Goal: Information Seeking & Learning: Understand process/instructions

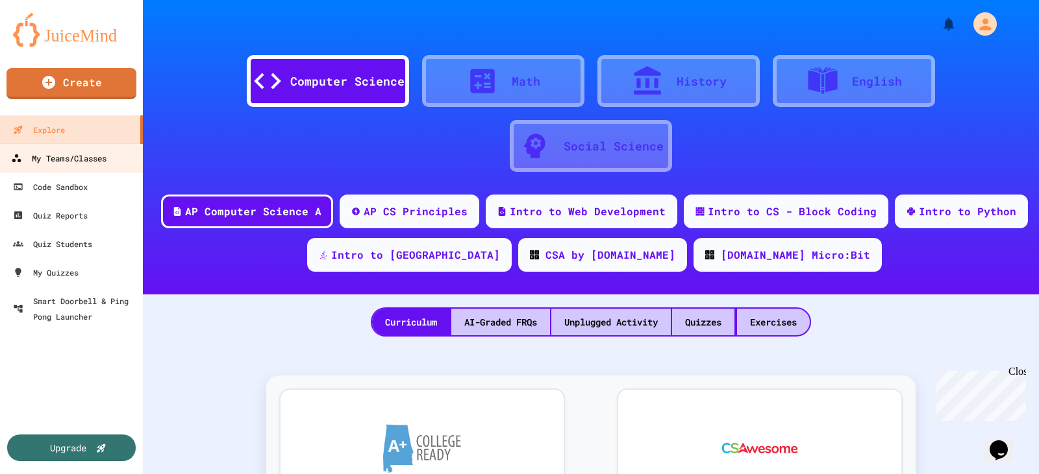
click at [82, 166] on div "My Teams/Classes" at bounding box center [58, 159] width 95 height 16
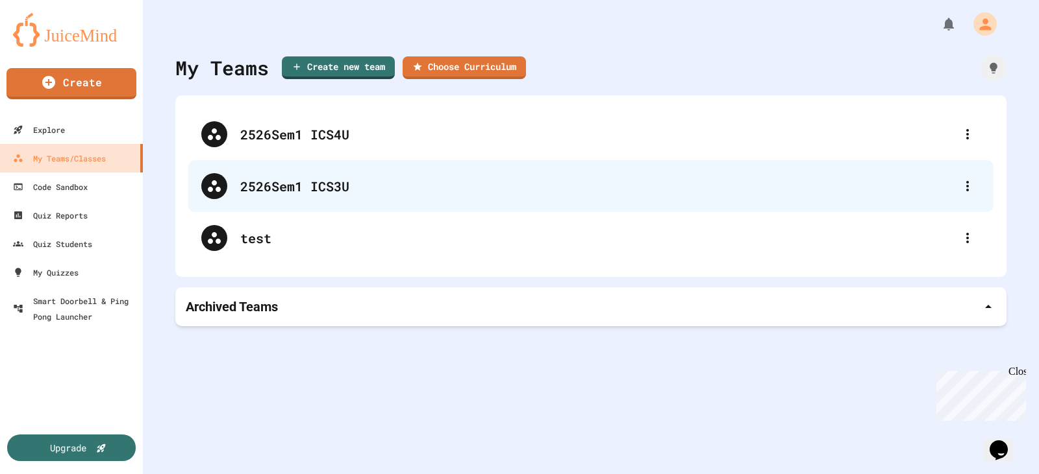
click at [321, 191] on div "2526Sem1 ICS3U" at bounding box center [597, 186] width 714 height 19
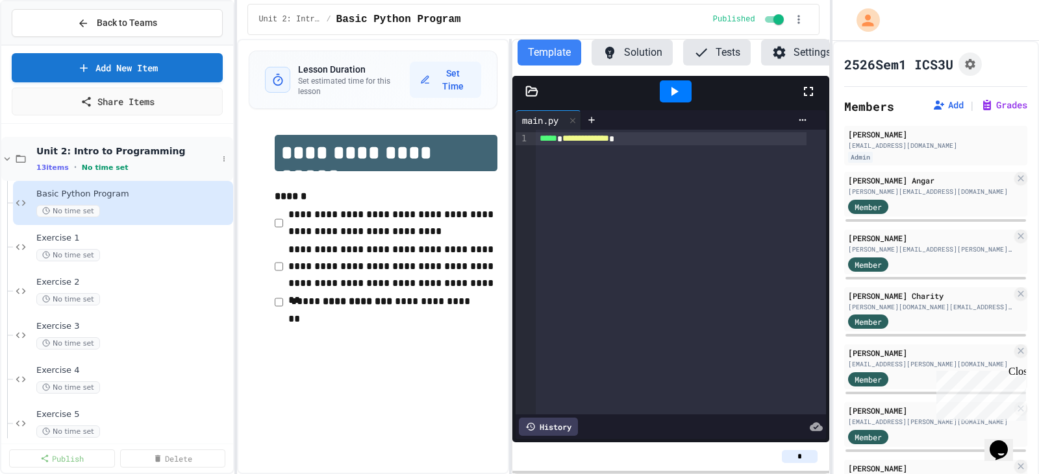
click at [8, 159] on icon at bounding box center [8, 159] width 6 height 4
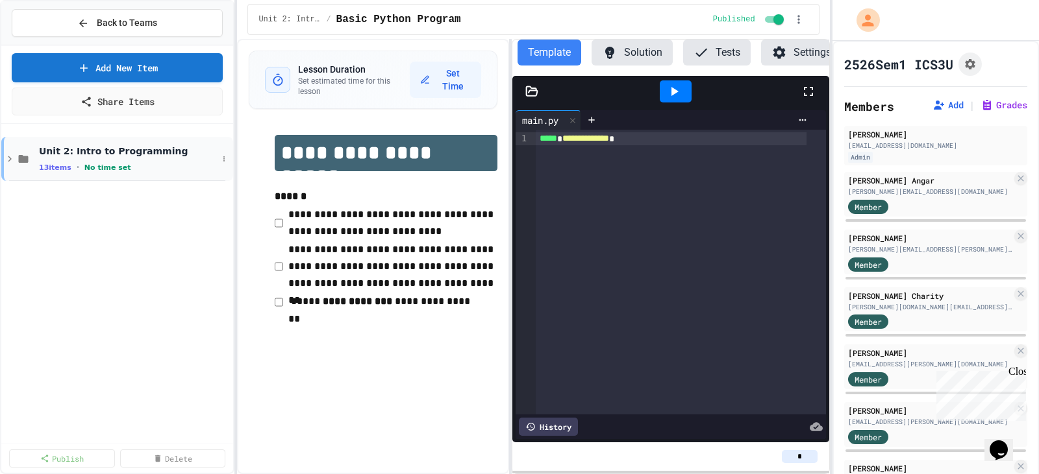
click at [9, 158] on icon at bounding box center [10, 159] width 4 height 6
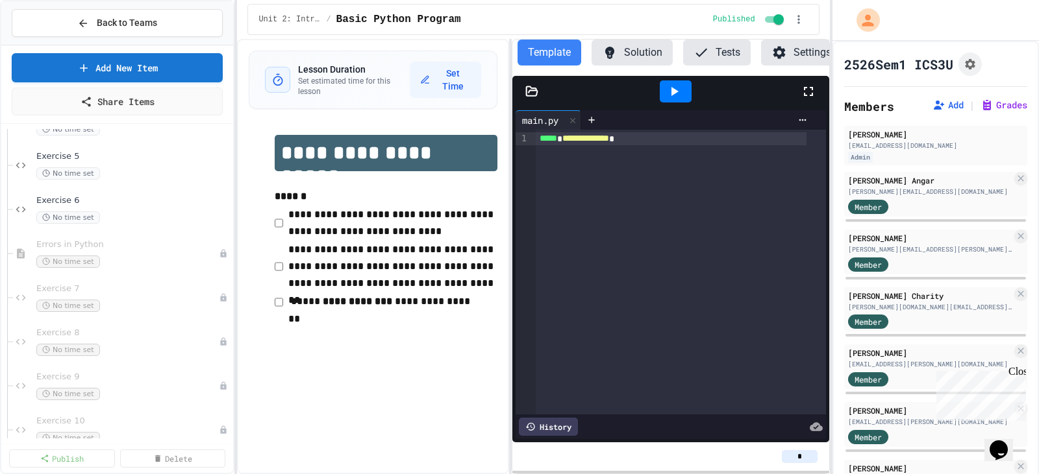
scroll to position [260, 0]
click at [153, 213] on div "No time set" at bounding box center [126, 216] width 181 height 12
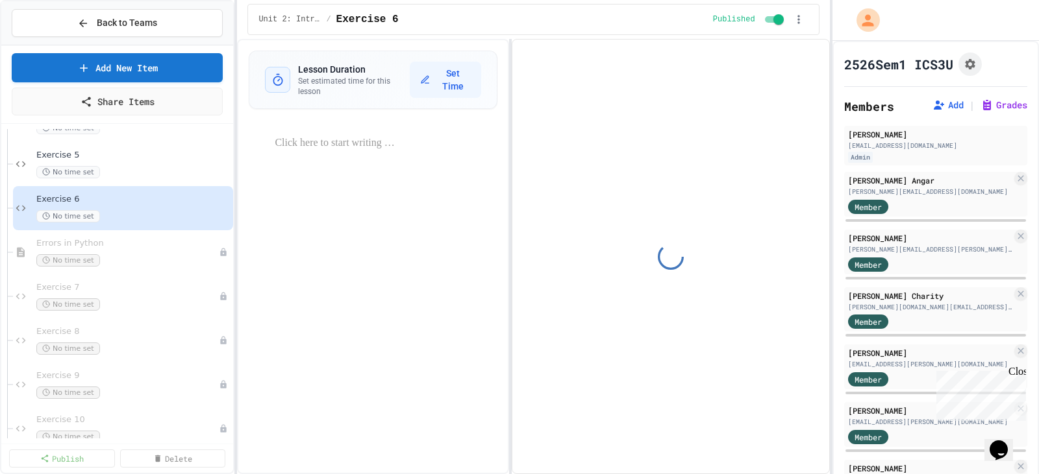
select select "*******"
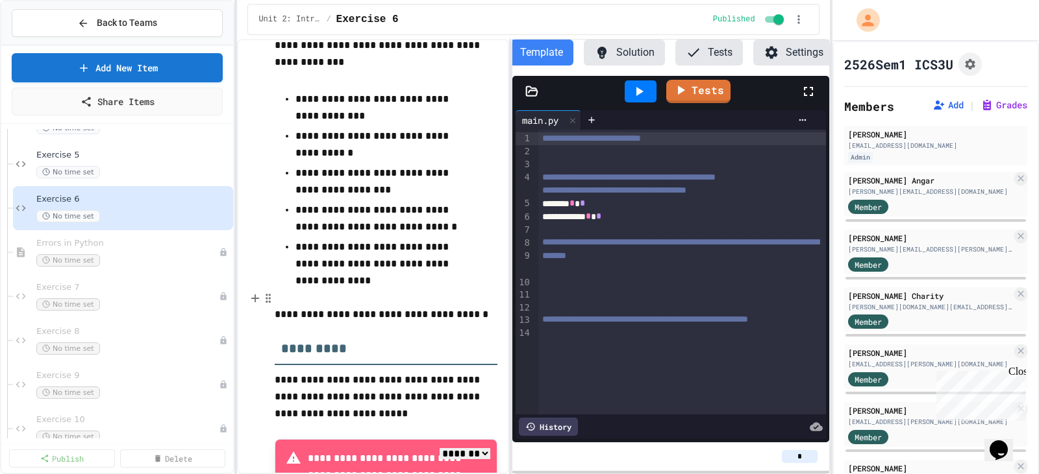
scroll to position [537, 0]
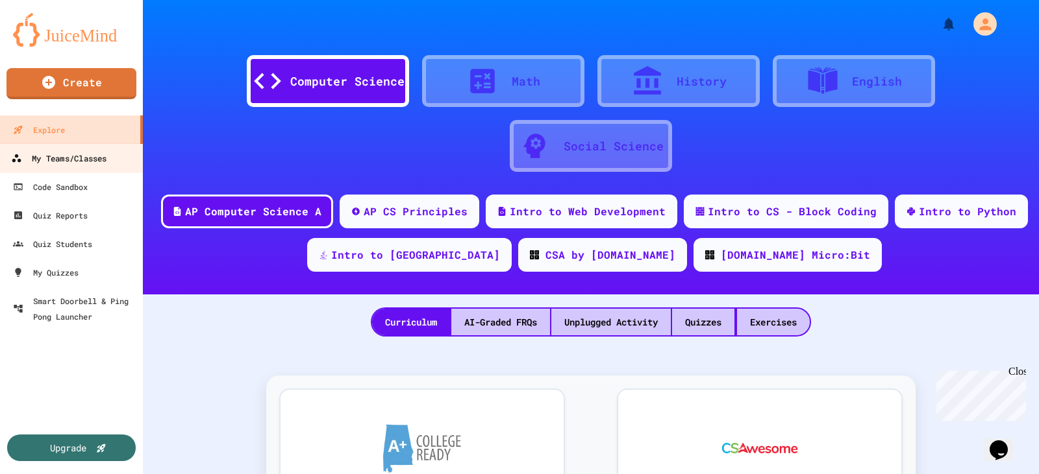
click at [81, 154] on div "My Teams/Classes" at bounding box center [58, 159] width 95 height 16
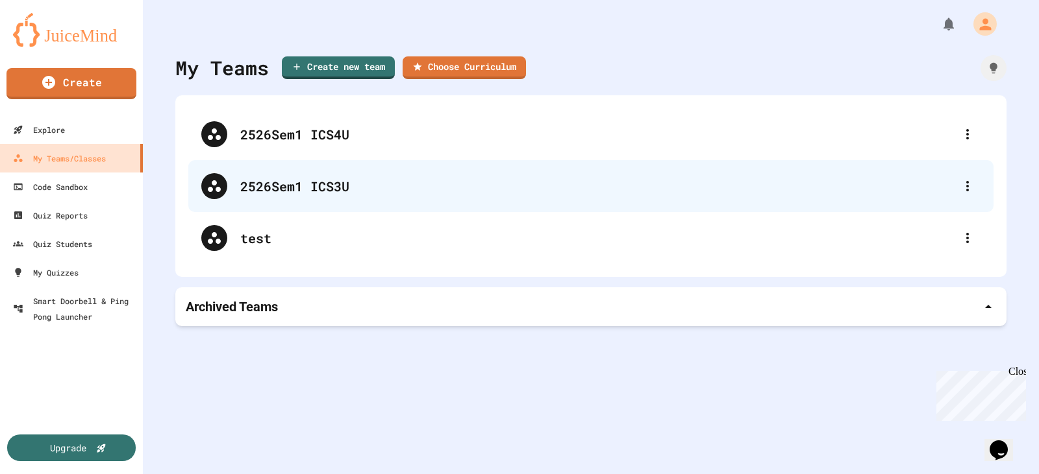
click at [352, 180] on div "2526Sem1 ICS3U" at bounding box center [597, 186] width 714 height 19
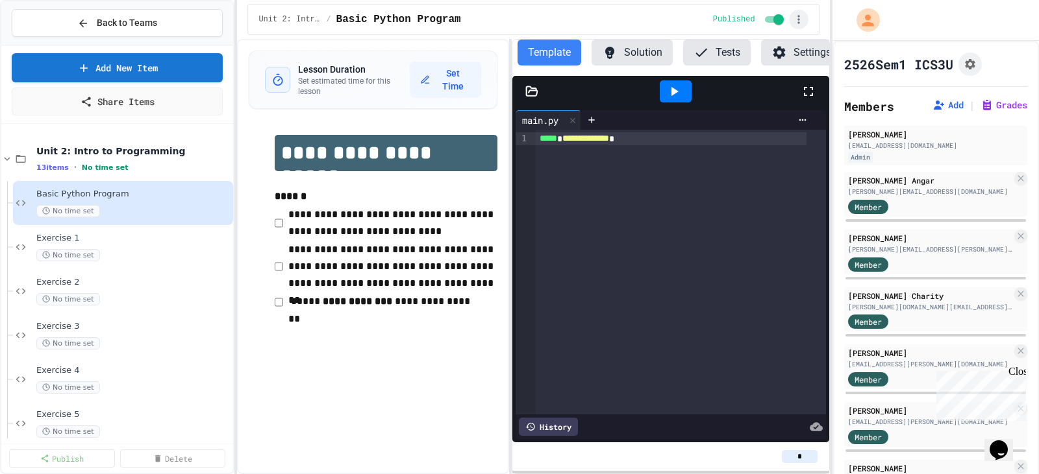
click at [801, 24] on icon "button" at bounding box center [798, 19] width 13 height 13
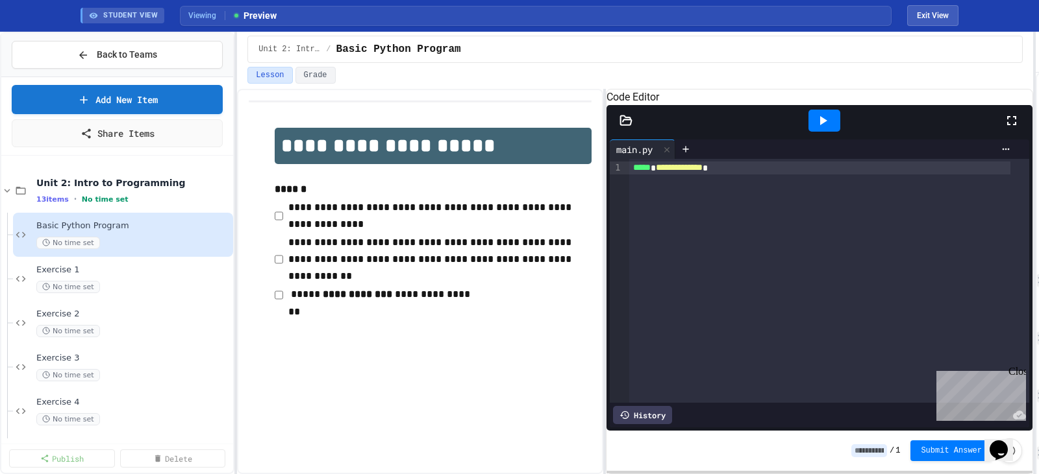
click at [1038, 164] on div "**********" at bounding box center [519, 253] width 1039 height 443
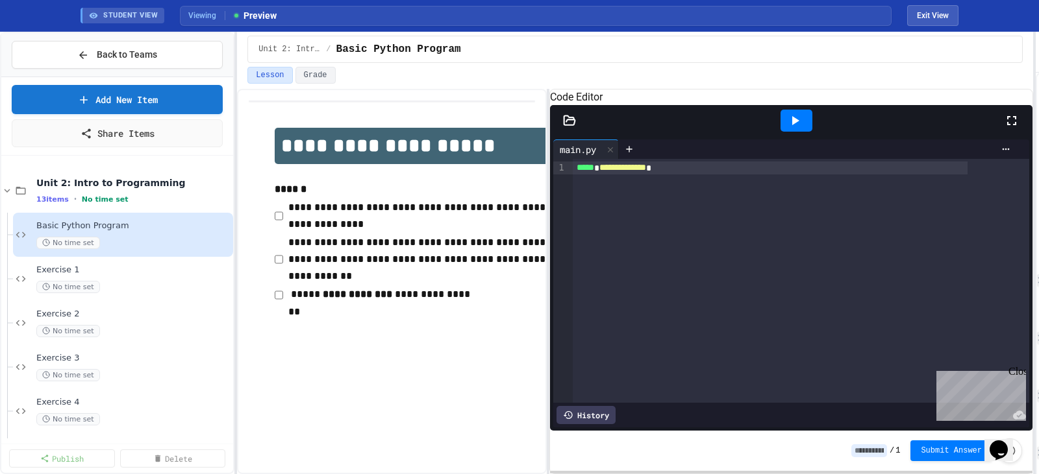
click at [549, 293] on div "**********" at bounding box center [635, 282] width 796 height 386
click at [1014, 376] on div "Close" at bounding box center [1016, 374] width 16 height 16
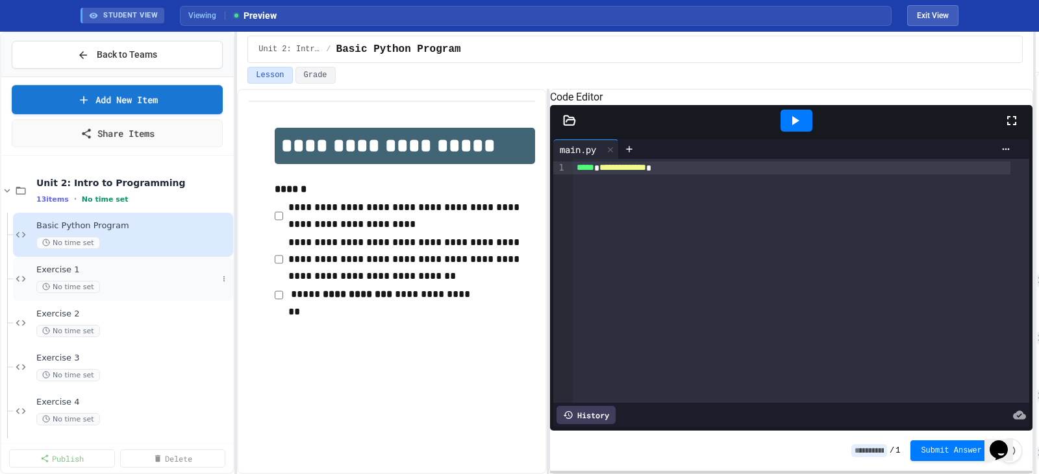
click at [138, 269] on span "Exercise 1" at bounding box center [126, 270] width 181 height 11
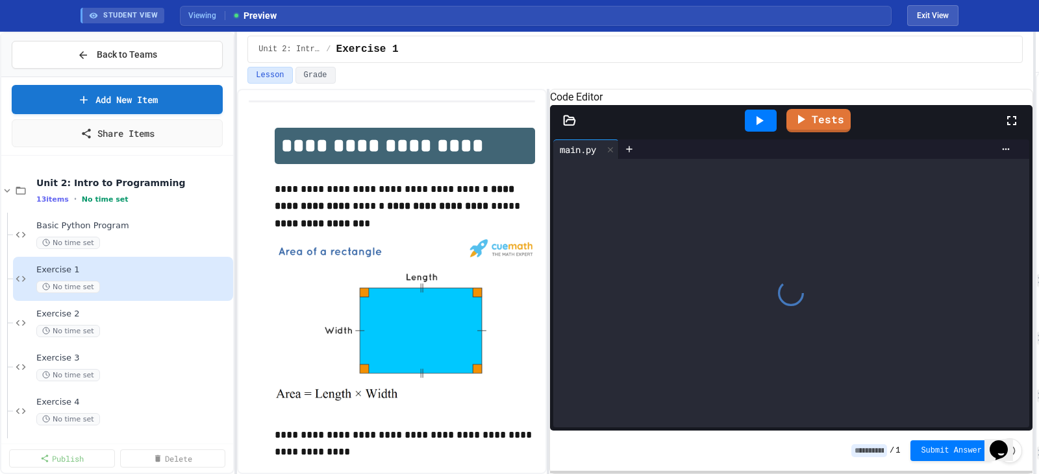
click at [142, 328] on div "No time set" at bounding box center [133, 331] width 194 height 12
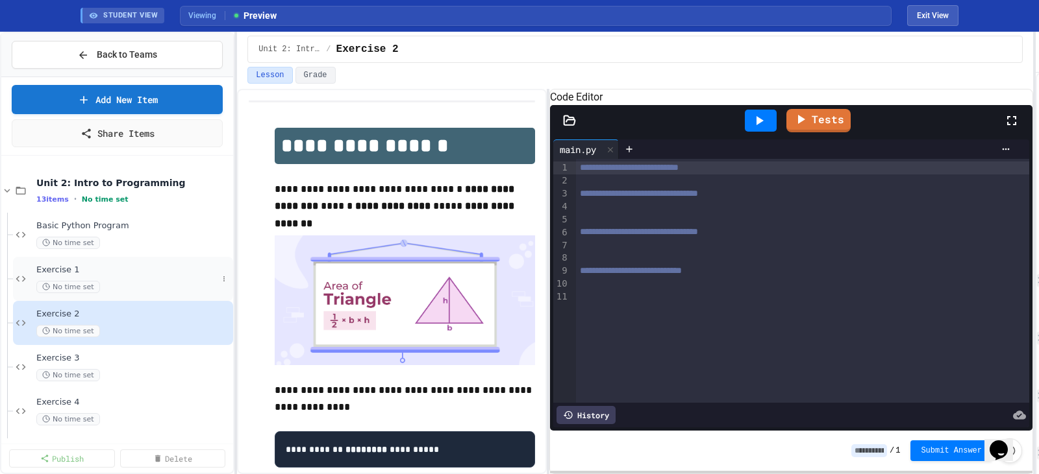
click at [153, 277] on div "Exercise 1 No time set" at bounding box center [126, 279] width 181 height 29
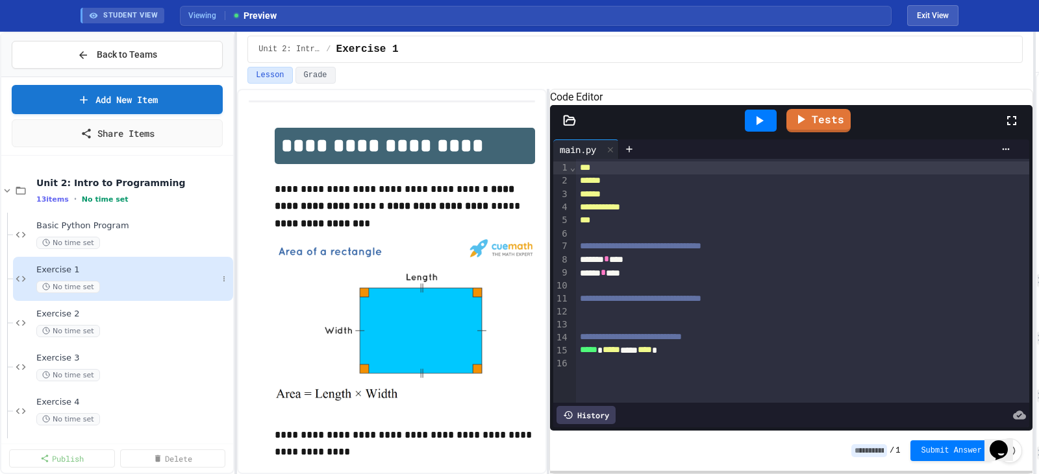
scroll to position [65, 0]
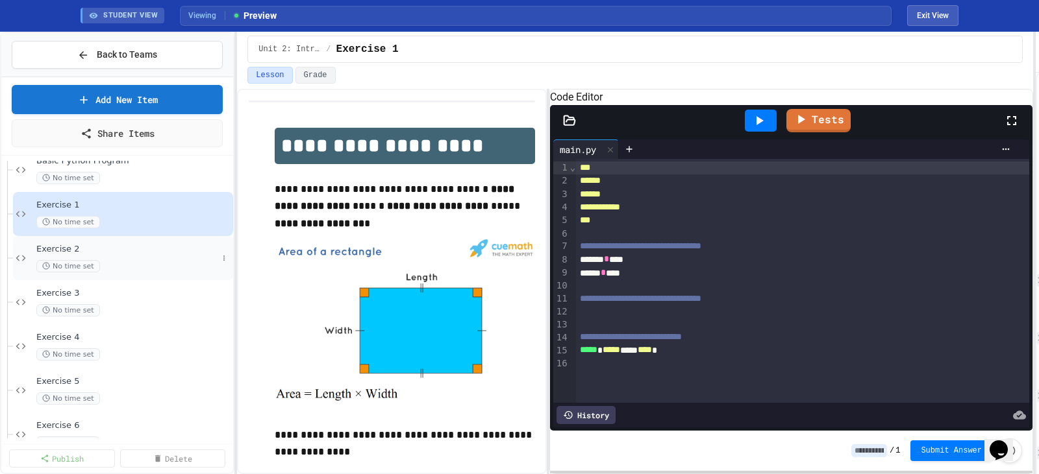
click at [136, 258] on div "Exercise 2 No time set" at bounding box center [126, 258] width 181 height 29
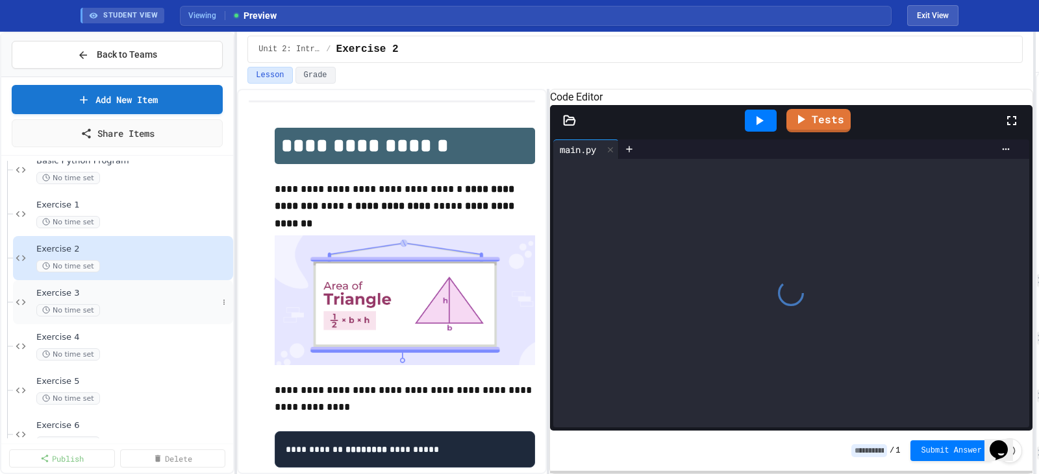
click at [145, 299] on div "Exercise 3 No time set" at bounding box center [126, 302] width 181 height 29
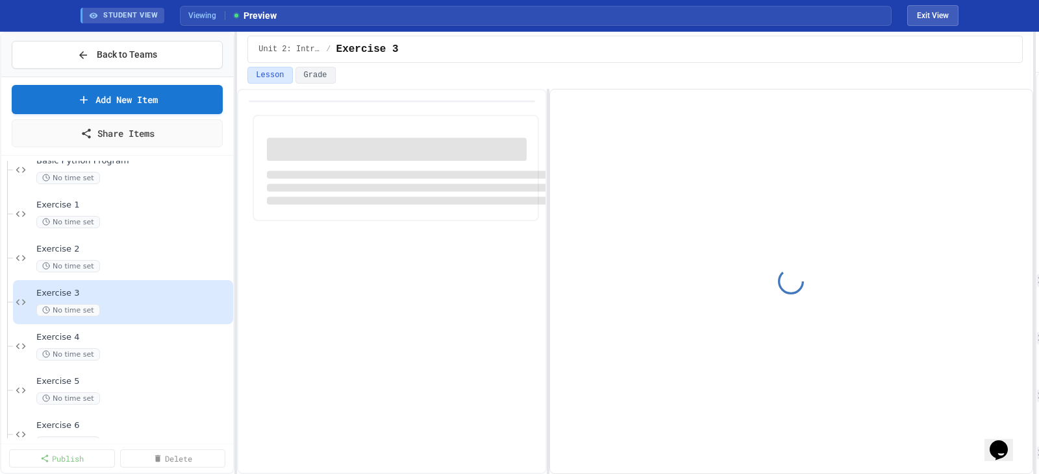
scroll to position [195, 0]
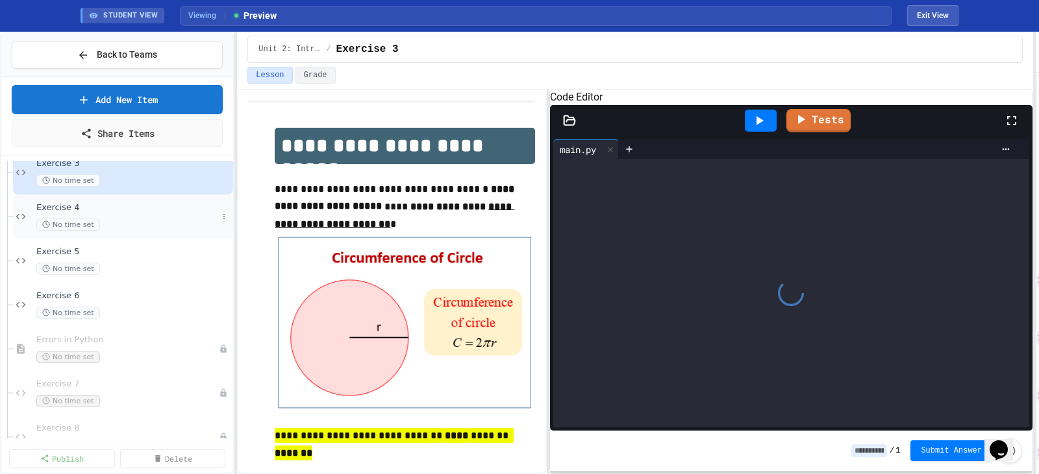
click at [141, 223] on div "No time set" at bounding box center [126, 225] width 181 height 12
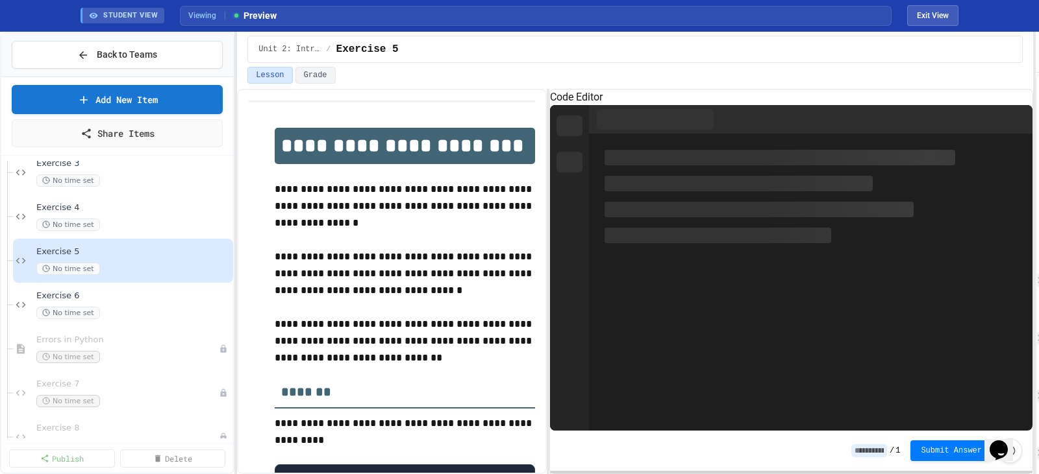
click at [136, 301] on span "Exercise 6" at bounding box center [133, 296] width 194 height 11
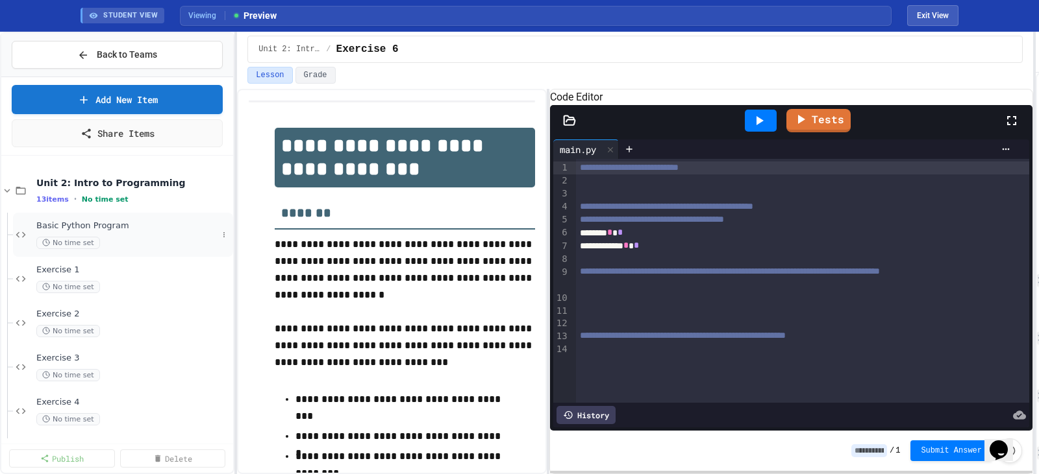
click at [143, 240] on div "No time set" at bounding box center [126, 243] width 181 height 12
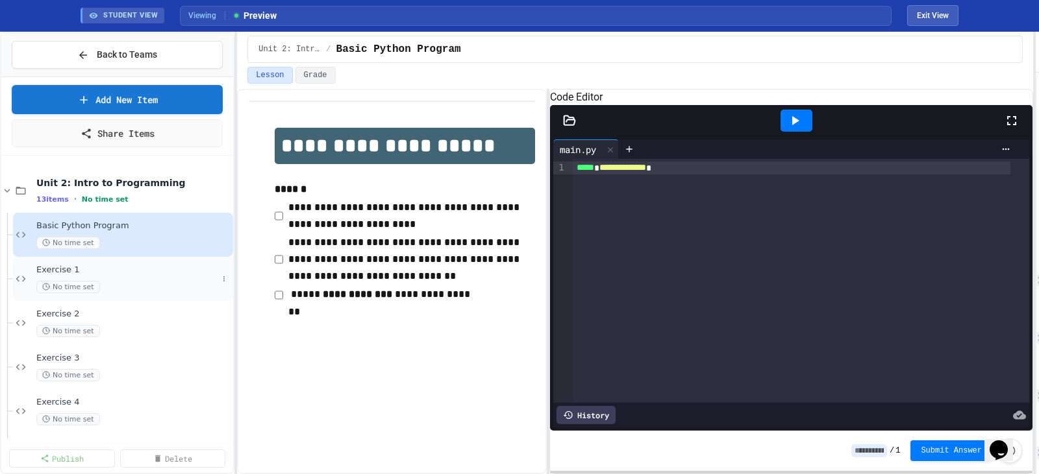
click at [146, 284] on div "No time set" at bounding box center [126, 287] width 181 height 12
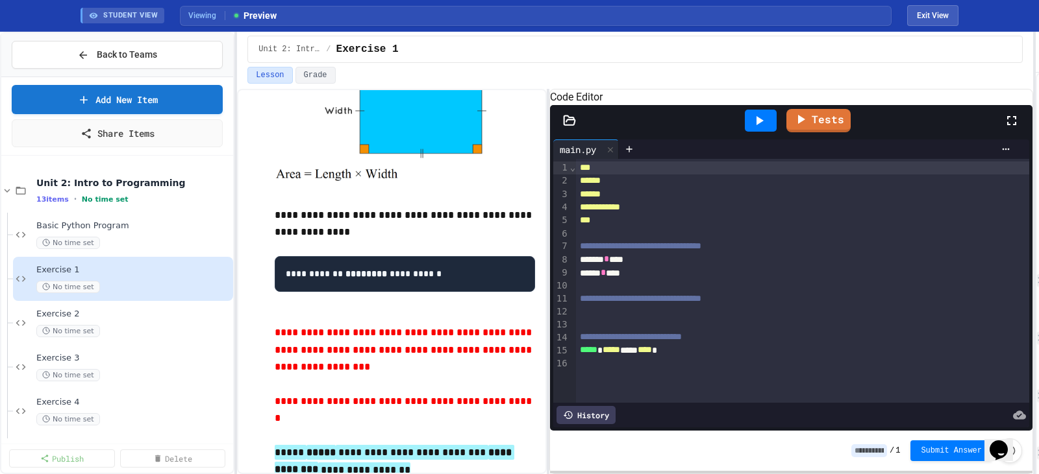
scroll to position [233, 0]
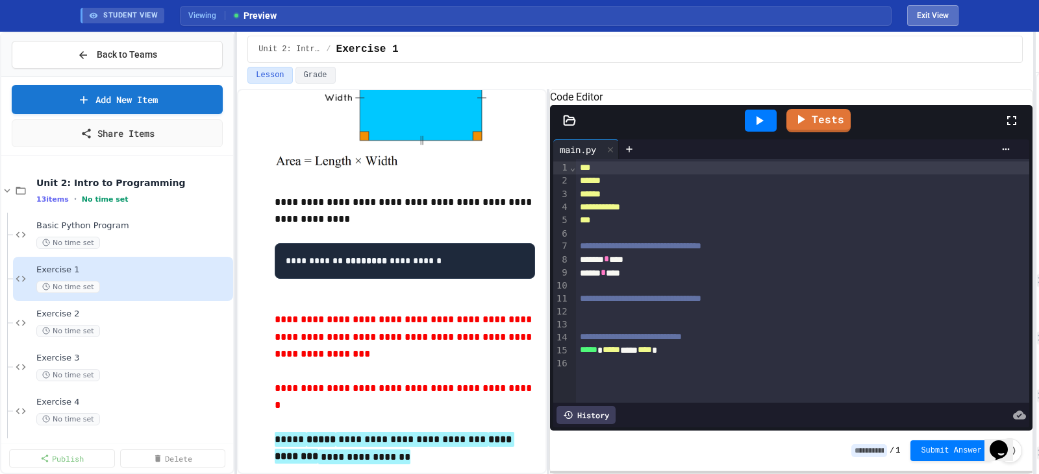
click at [933, 12] on button "Exit View" at bounding box center [932, 15] width 51 height 21
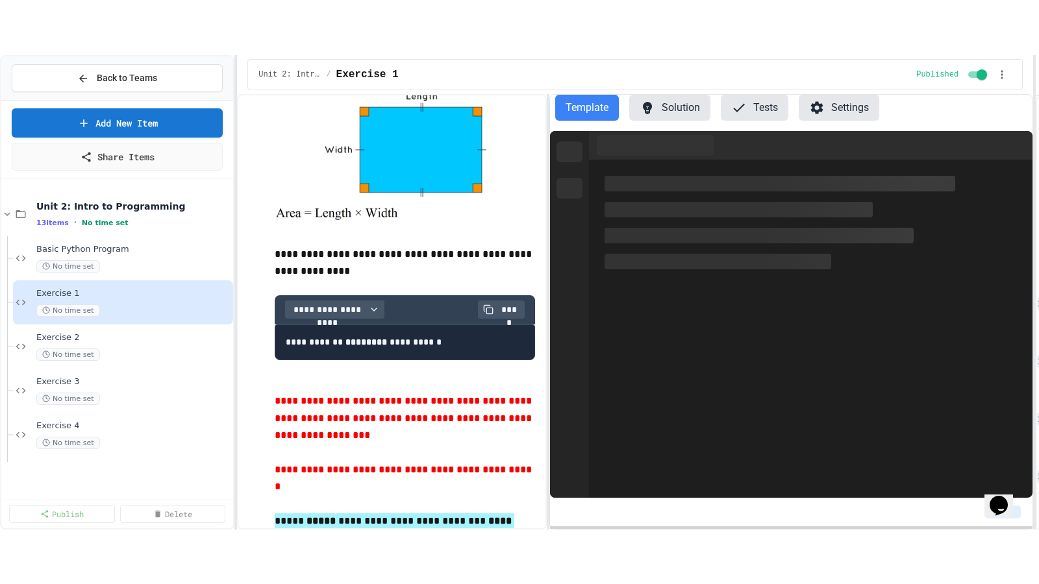
scroll to position [259, 0]
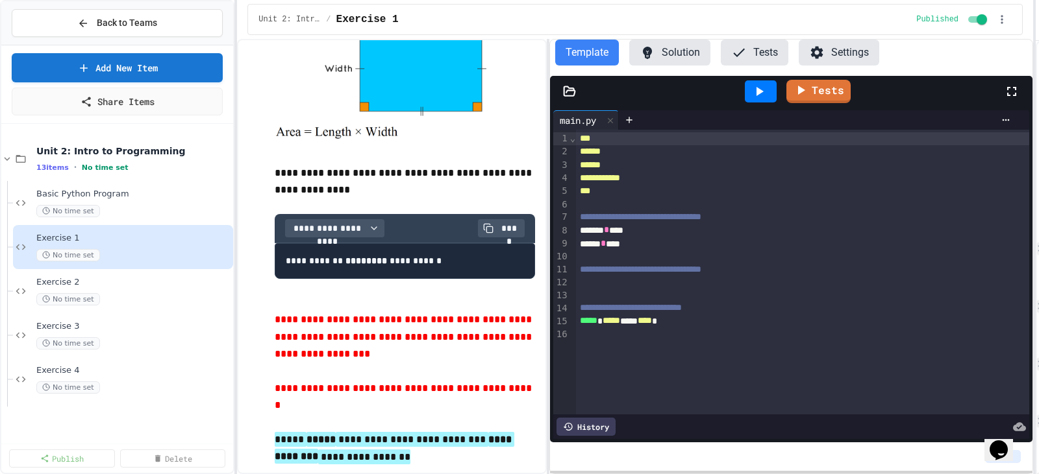
click at [667, 50] on button "Solution" at bounding box center [669, 53] width 81 height 26
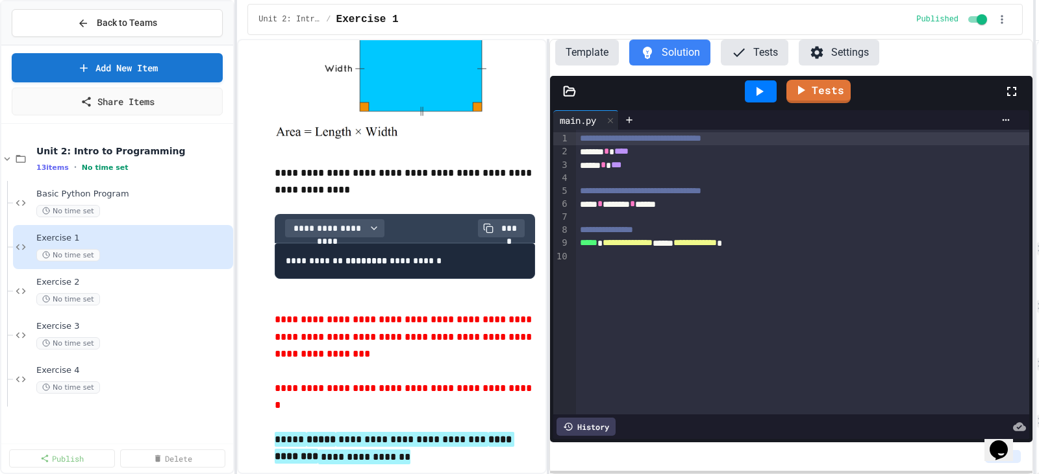
click at [590, 48] on button "Template" at bounding box center [587, 53] width 64 height 26
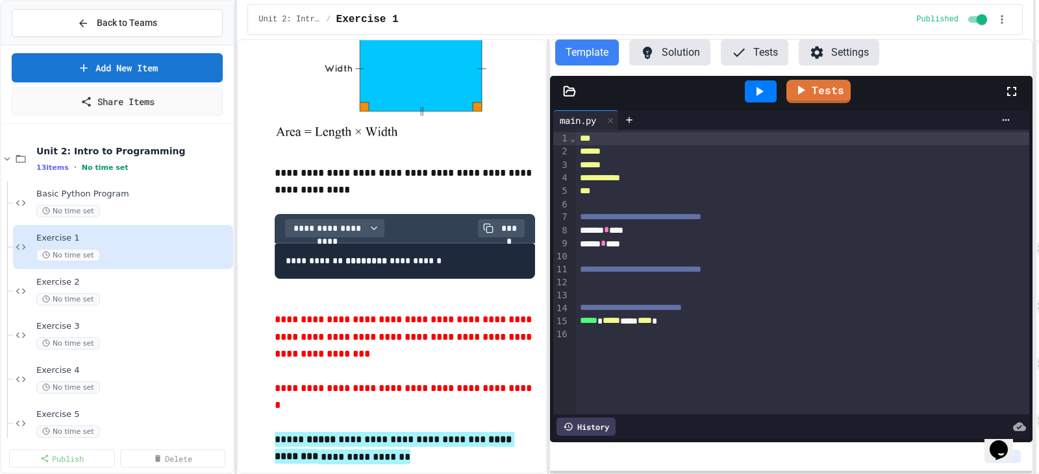
click at [1011, 90] on icon at bounding box center [1011, 92] width 16 height 16
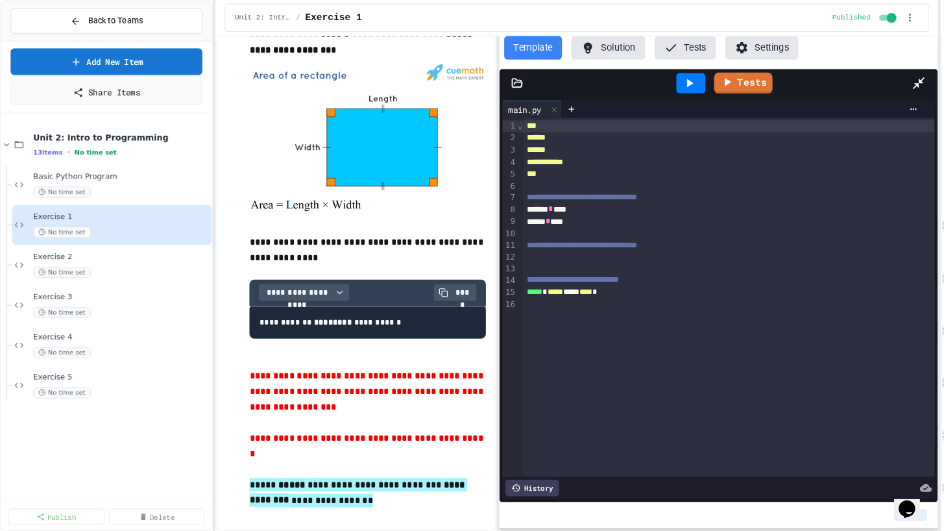
scroll to position [149, 0]
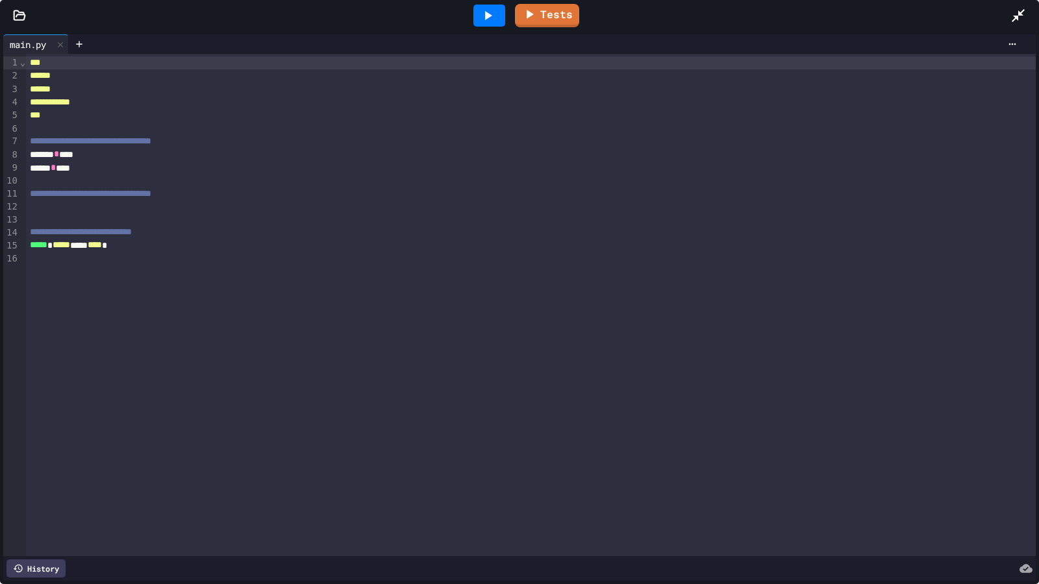
click at [292, 215] on div at bounding box center [530, 220] width 1009 height 13
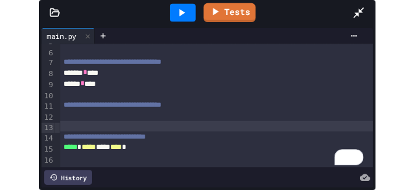
scroll to position [73, 0]
